Goal: Task Accomplishment & Management: Manage account settings

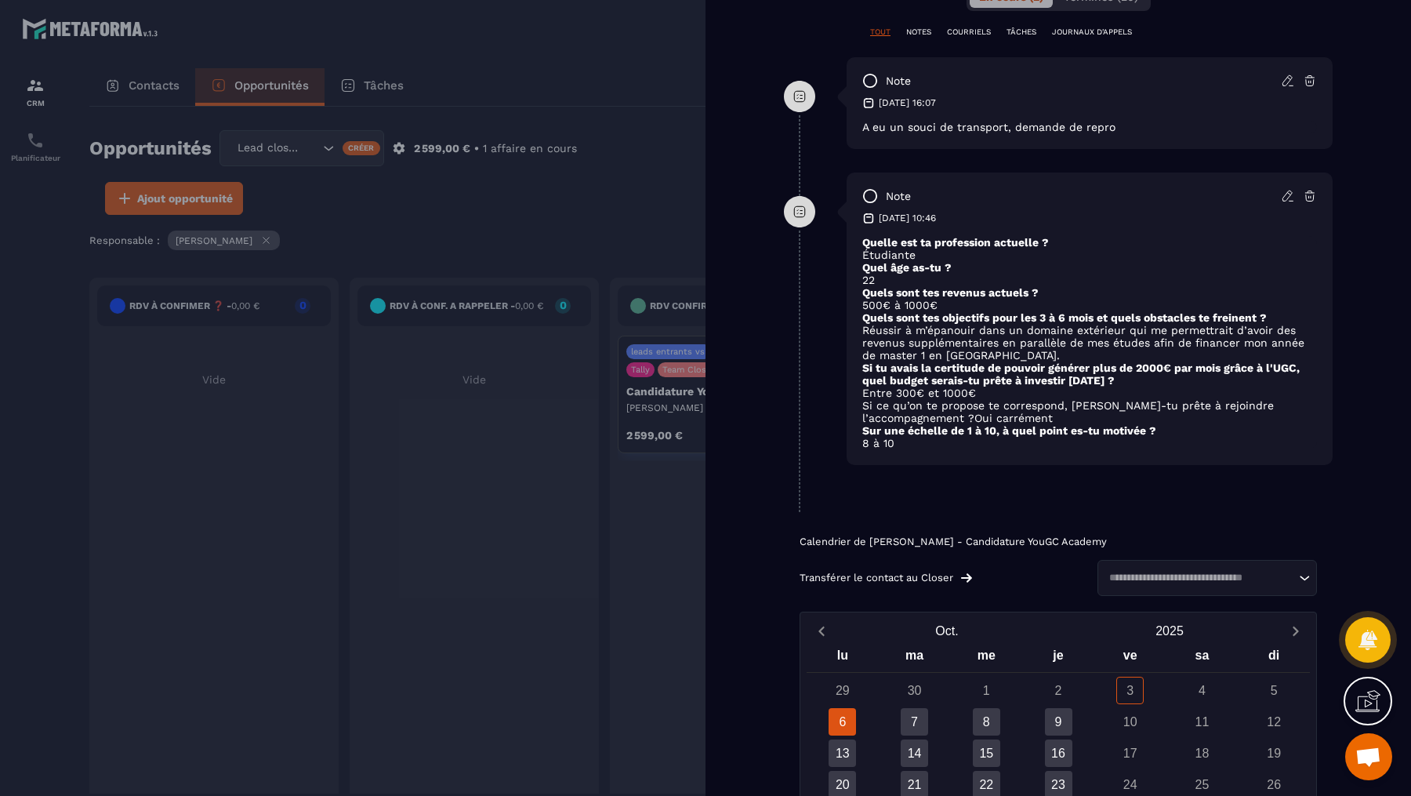
scroll to position [397, 0]
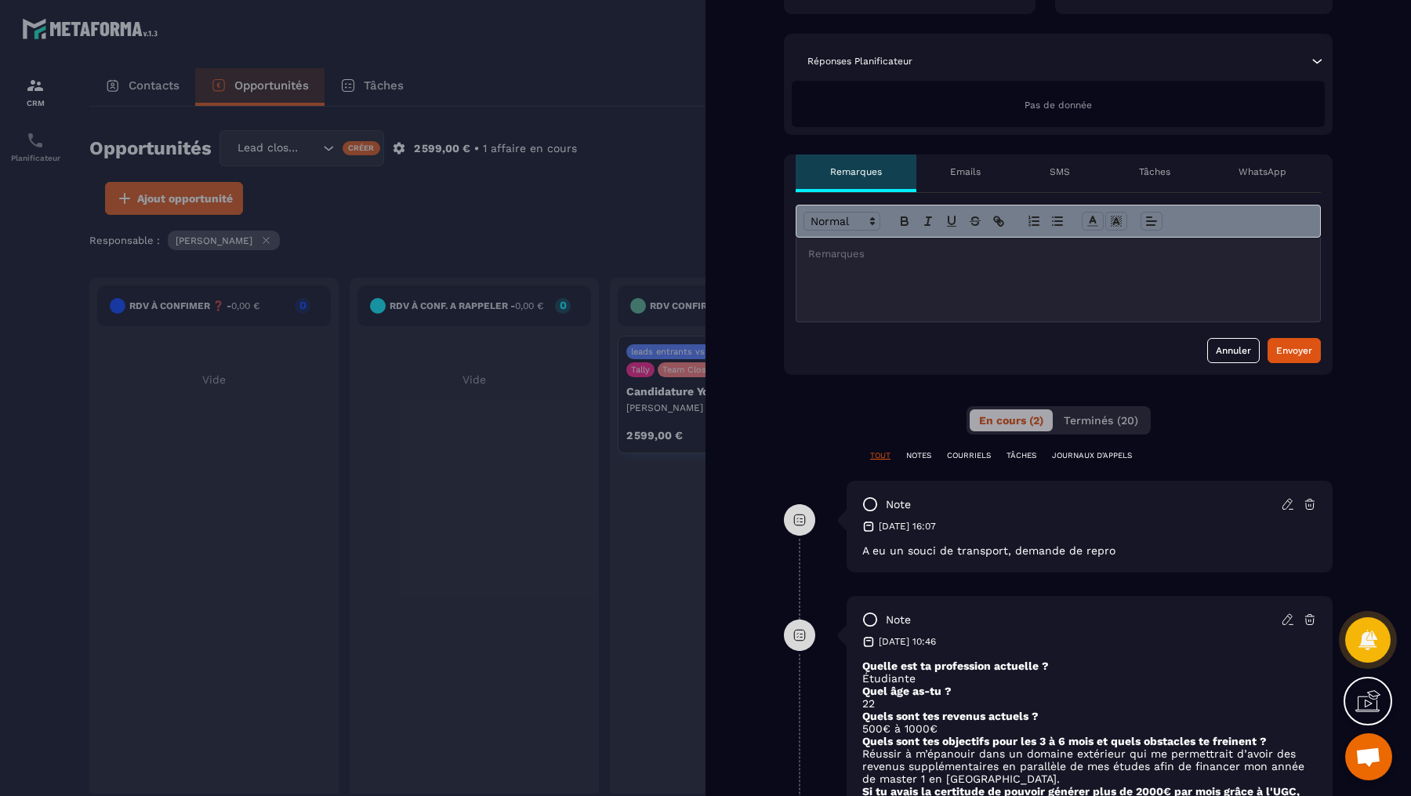
click at [679, 106] on div at bounding box center [705, 398] width 1411 height 796
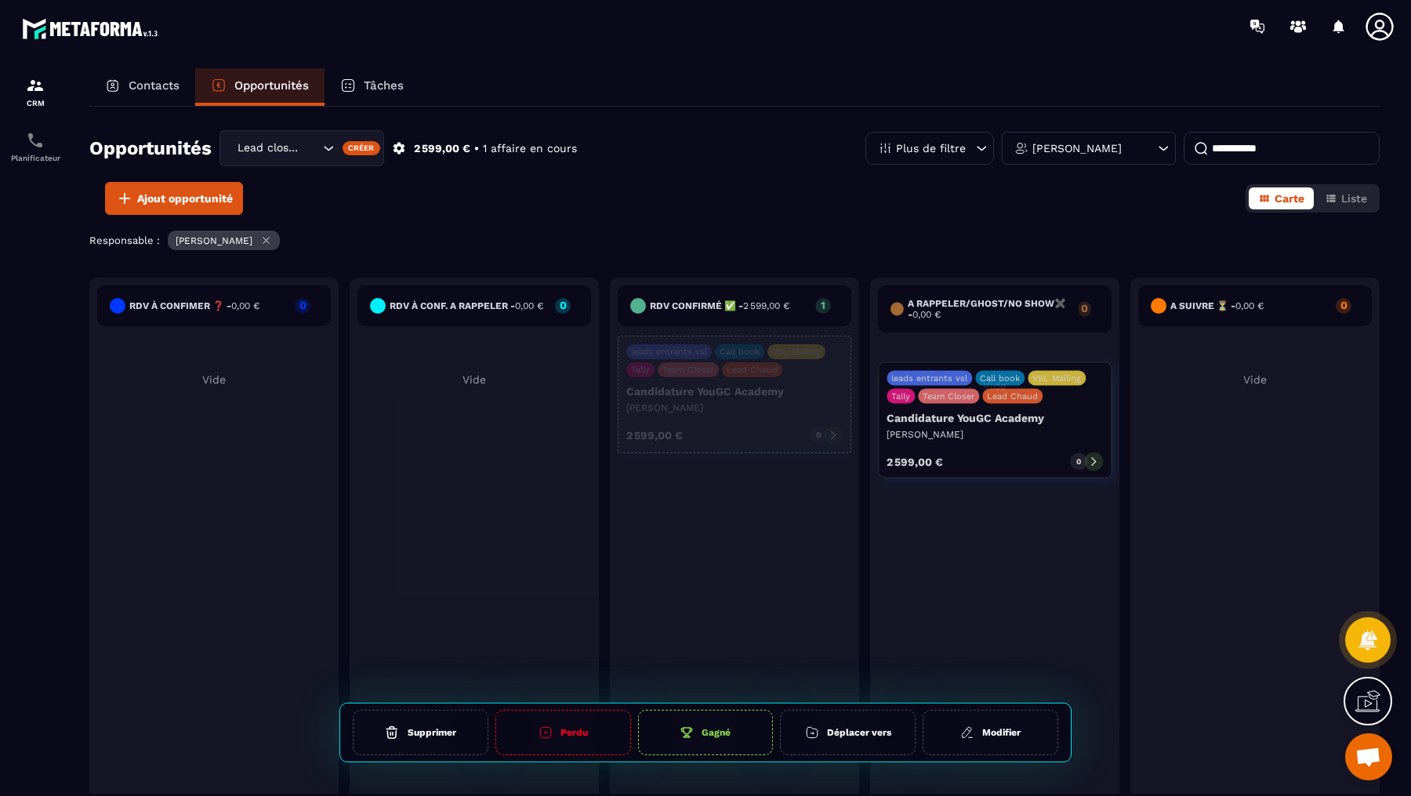
drag, startPoint x: 721, startPoint y: 396, endPoint x: 982, endPoint y: 423, distance: 261.7
click at [982, 423] on div "RDV à confimer ❓ - 0,00 € 0 Vide RDV à conf. A RAPPELER - 0,00 € 0 Vide Rdv con…" at bounding box center [864, 556] width 1551 height 557
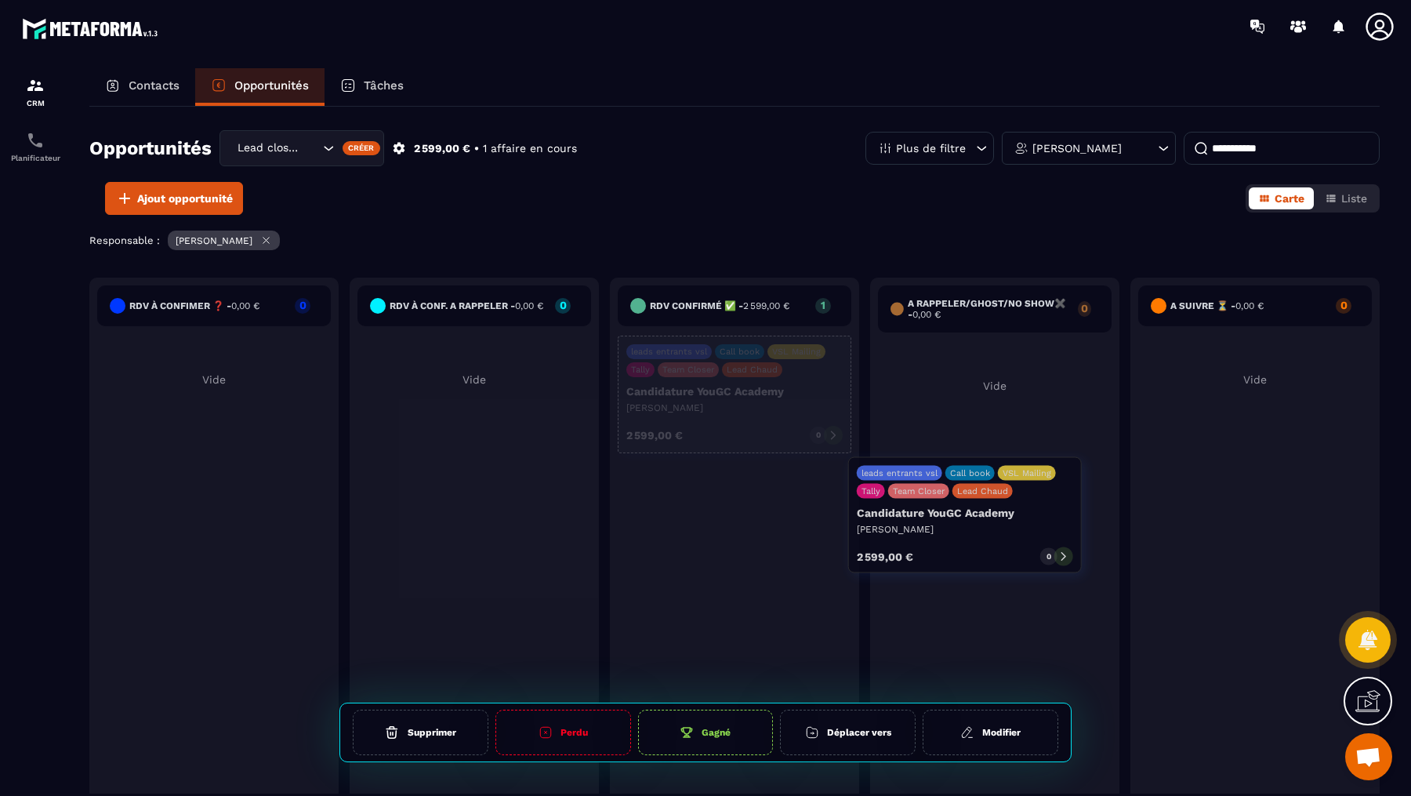
drag, startPoint x: 705, startPoint y: 379, endPoint x: 935, endPoint y: 502, distance: 260.2
click at [935, 502] on div "RDV à confimer ❓ - 0,00 € 0 Vide RDV à conf. A RAPPELER - 0,00 € 0 Vide Rdv con…" at bounding box center [864, 556] width 1551 height 557
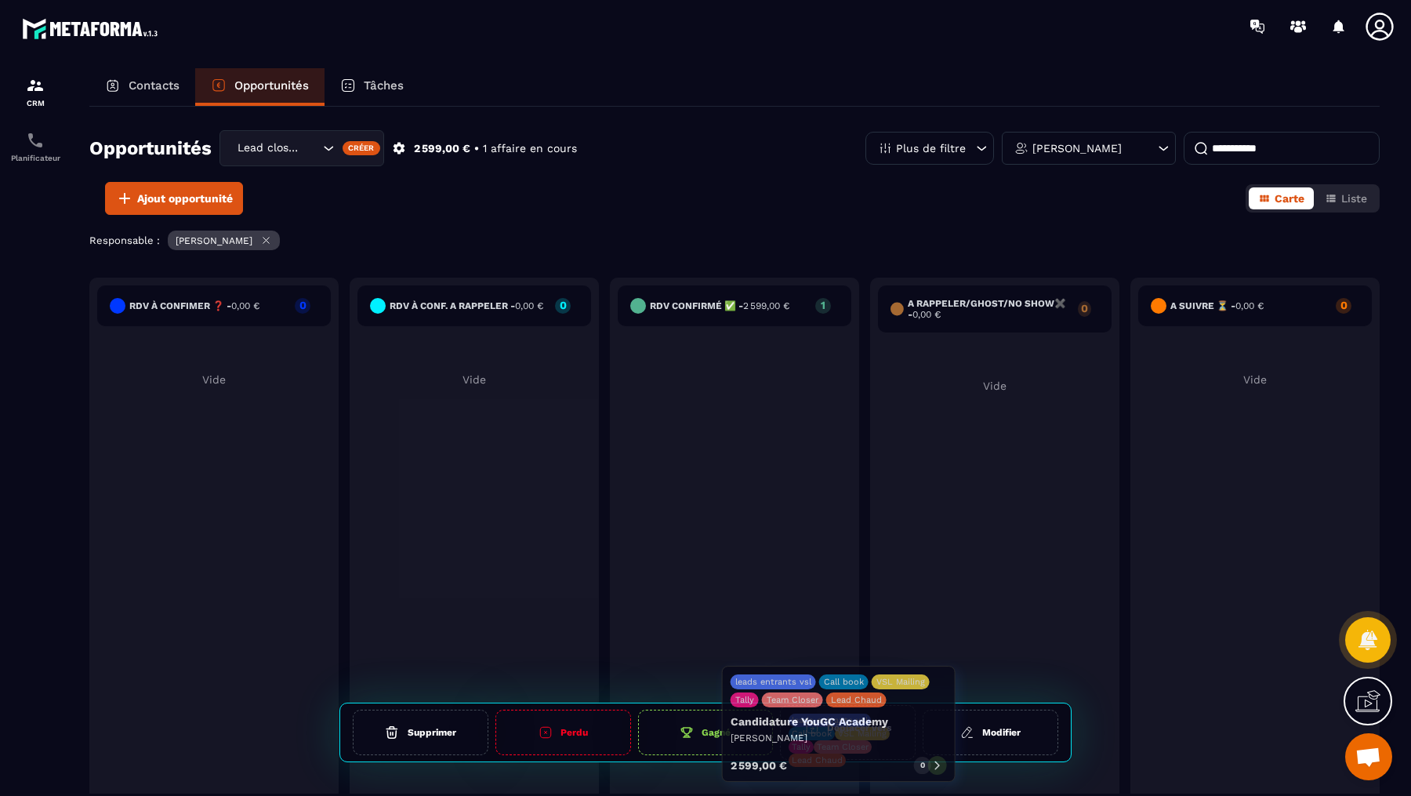
drag, startPoint x: 757, startPoint y: 398, endPoint x: 861, endPoint y: 729, distance: 346.7
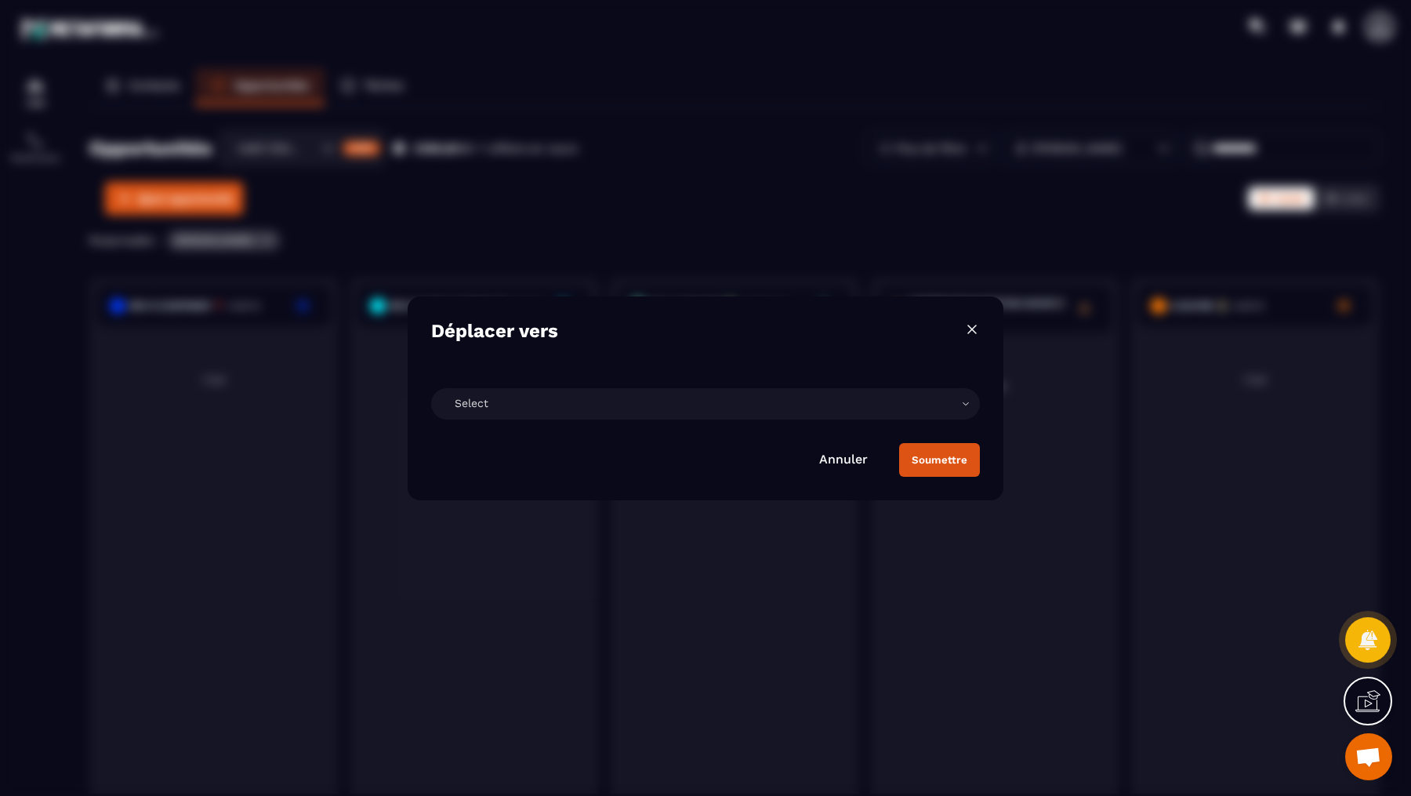
click at [517, 388] on div "Select" at bounding box center [705, 403] width 549 height 31
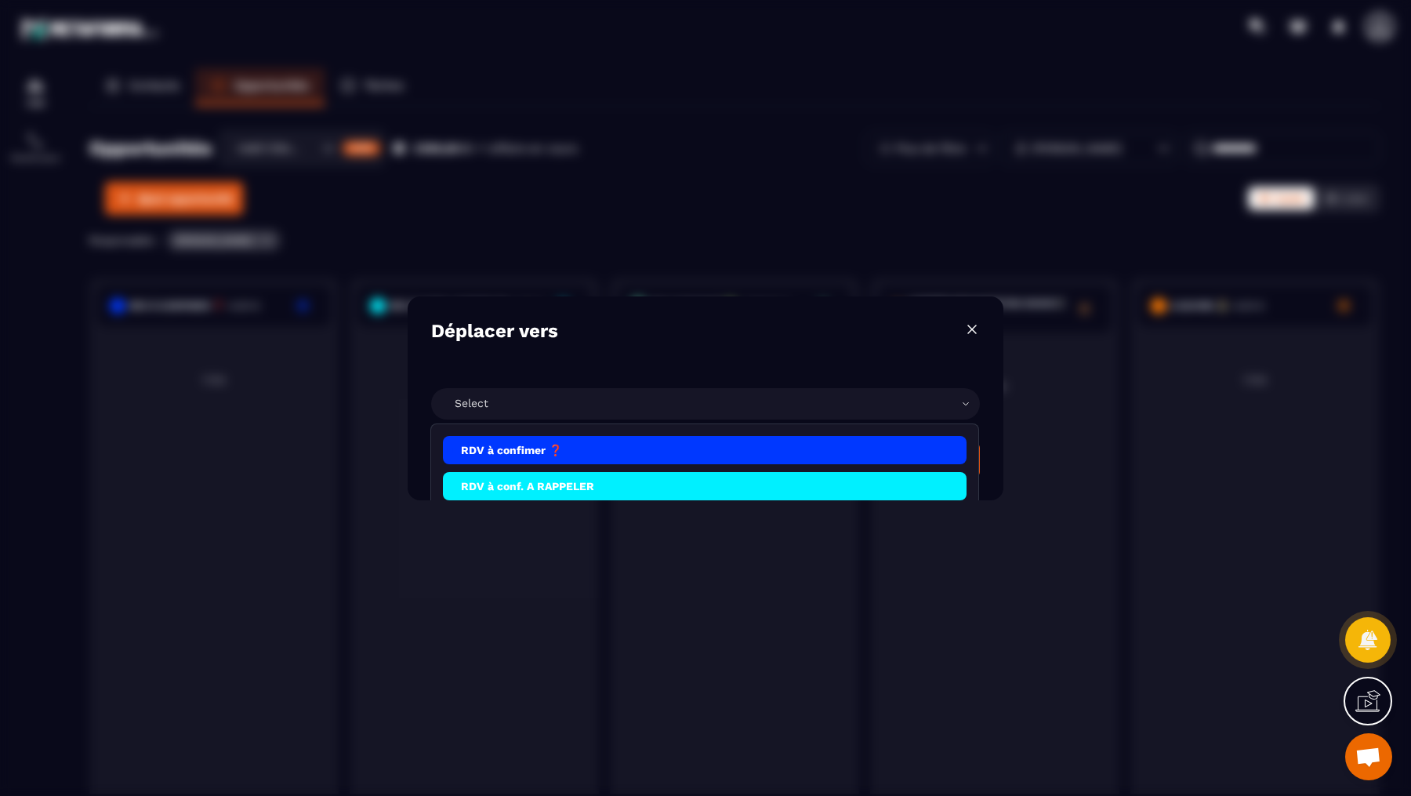
scroll to position [167, 0]
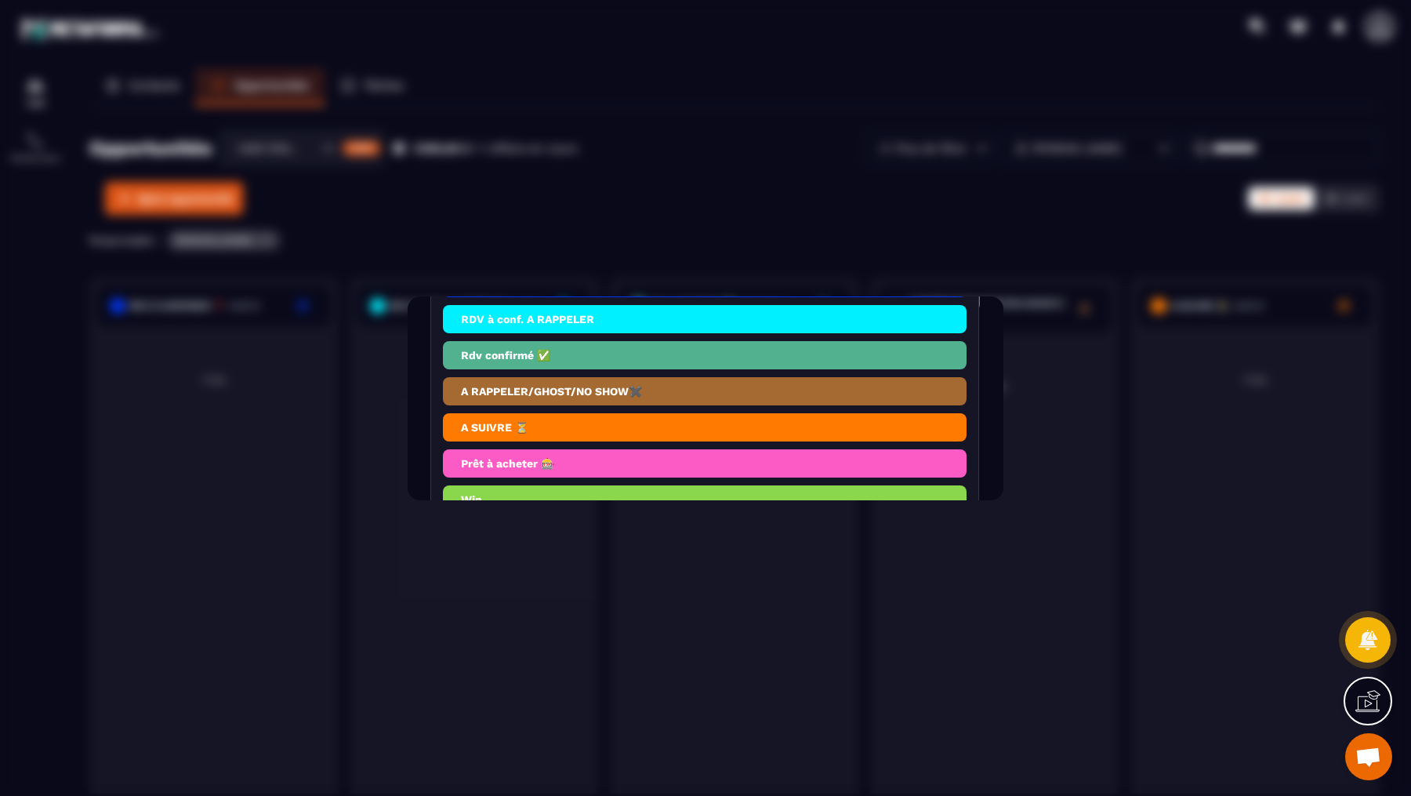
click at [493, 401] on li "A RAPPELER/GHOST/NO SHOW✖️" at bounding box center [705, 391] width 524 height 28
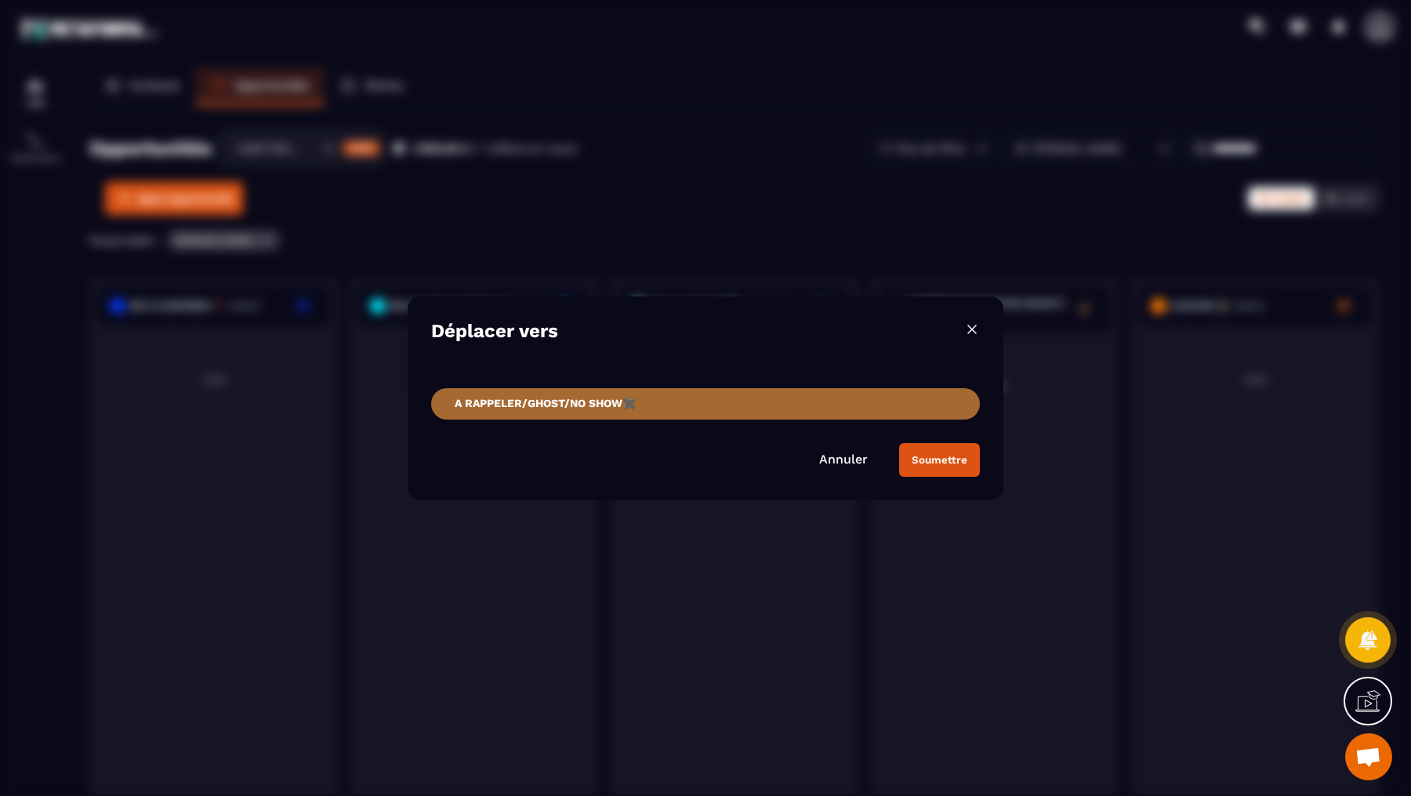
click at [939, 459] on div "Soumettre" at bounding box center [940, 460] width 56 height 12
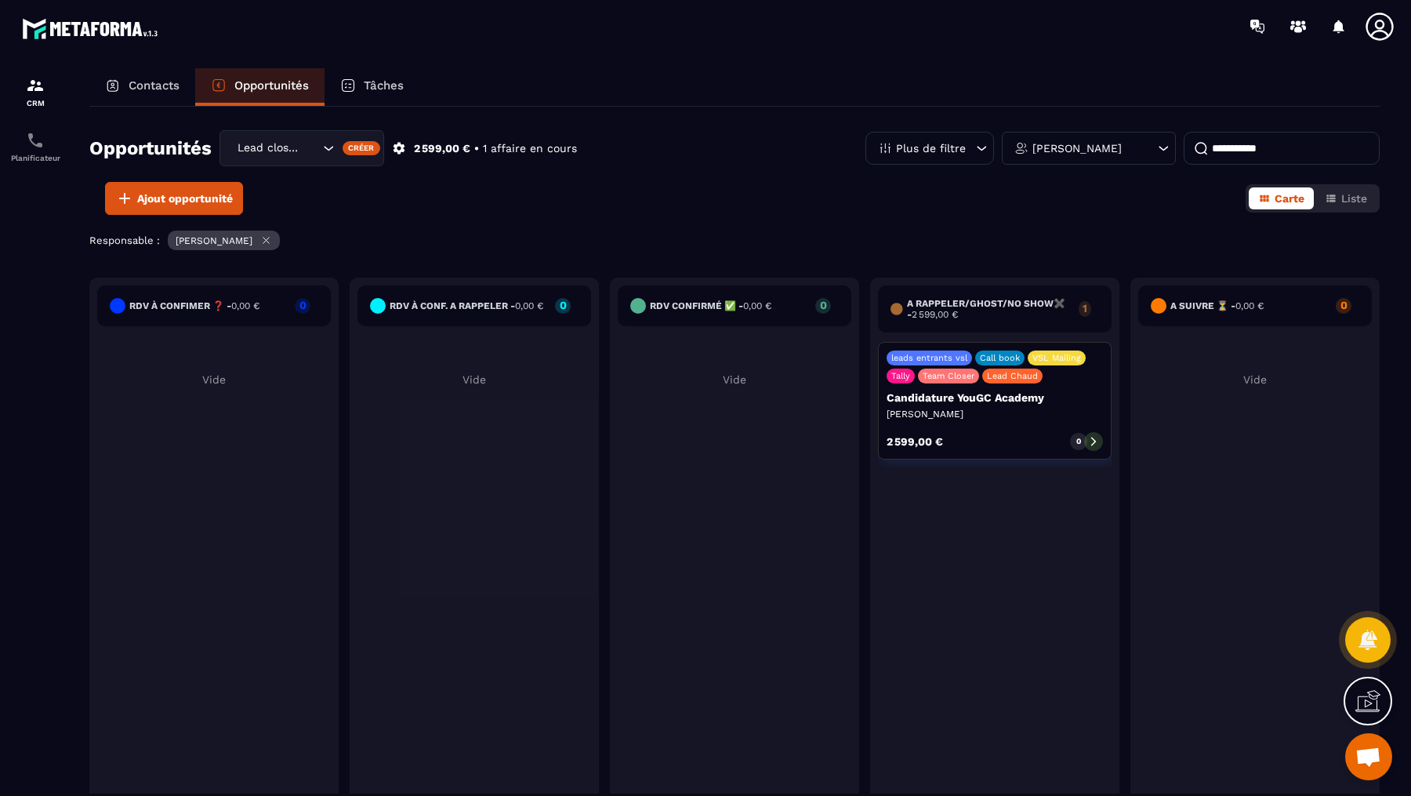
drag, startPoint x: 1312, startPoint y: 158, endPoint x: 1062, endPoint y: 153, distance: 250.9
click at [1062, 153] on div "**********" at bounding box center [1123, 148] width 514 height 33
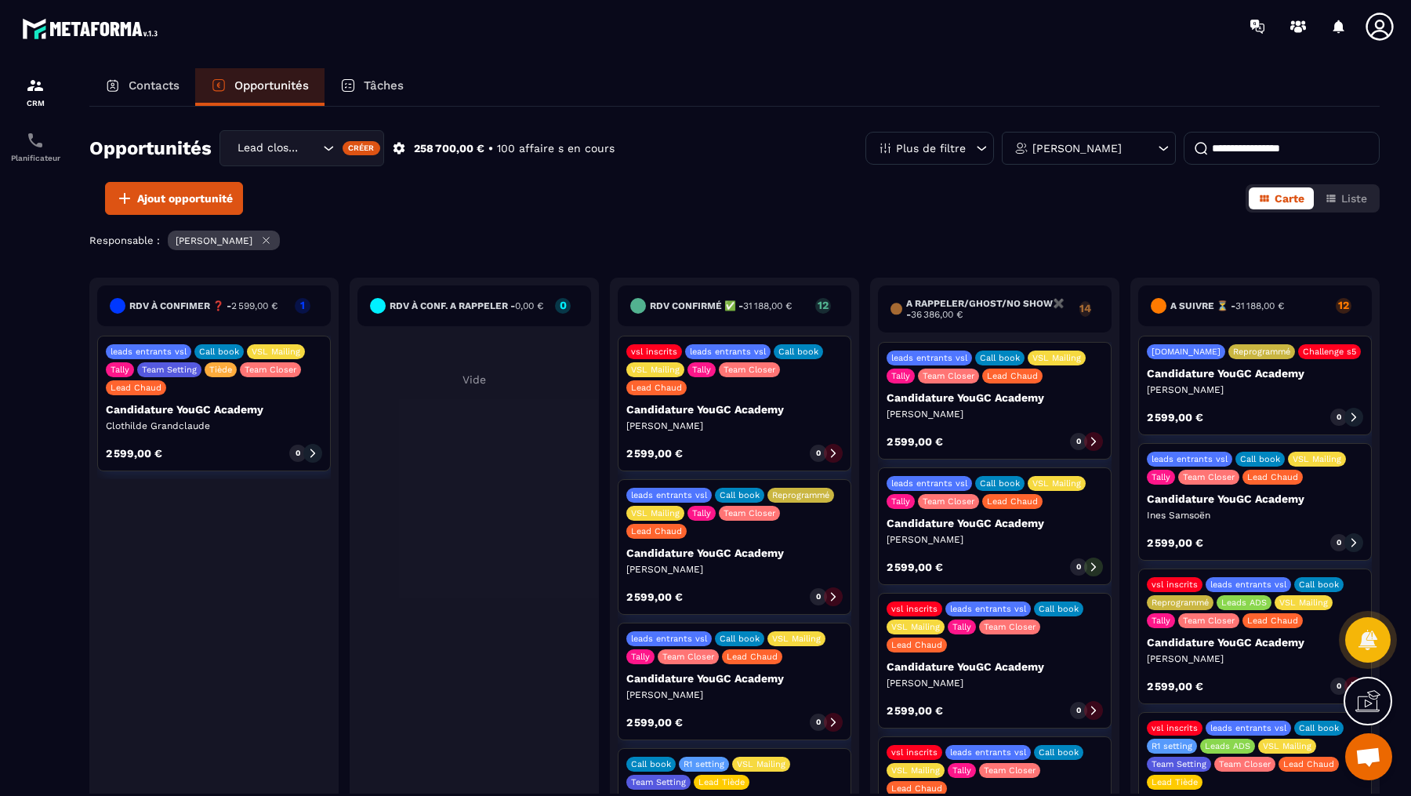
click at [829, 448] on icon at bounding box center [833, 453] width 11 height 11
